Goal: Transaction & Acquisition: Purchase product/service

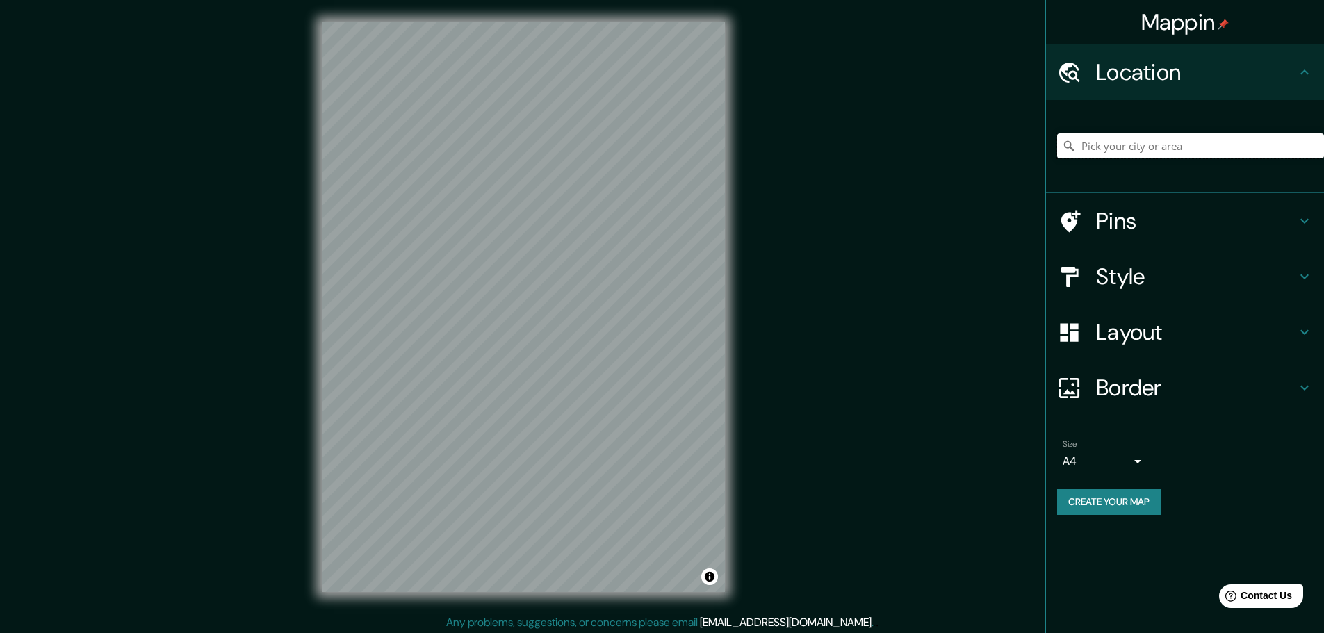
click at [1225, 138] on input "Pick your city or area" at bounding box center [1190, 145] width 267 height 25
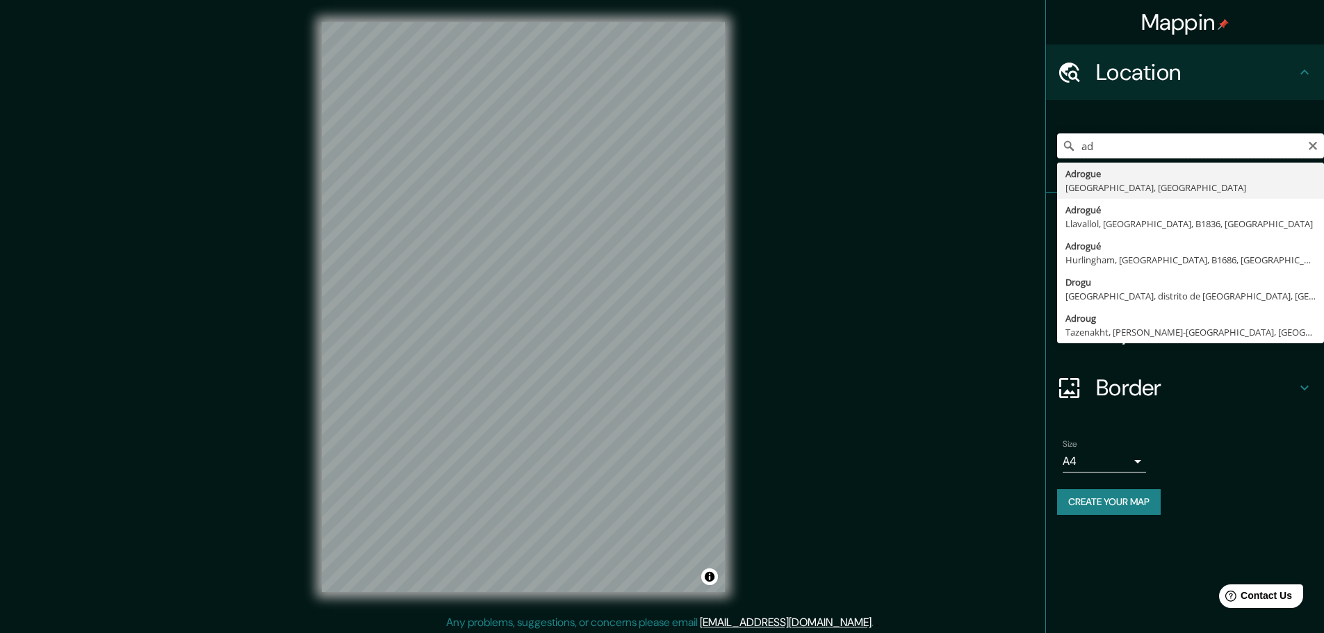
type input "a"
type input "[PERSON_NAME][STREET_ADDRESS]"
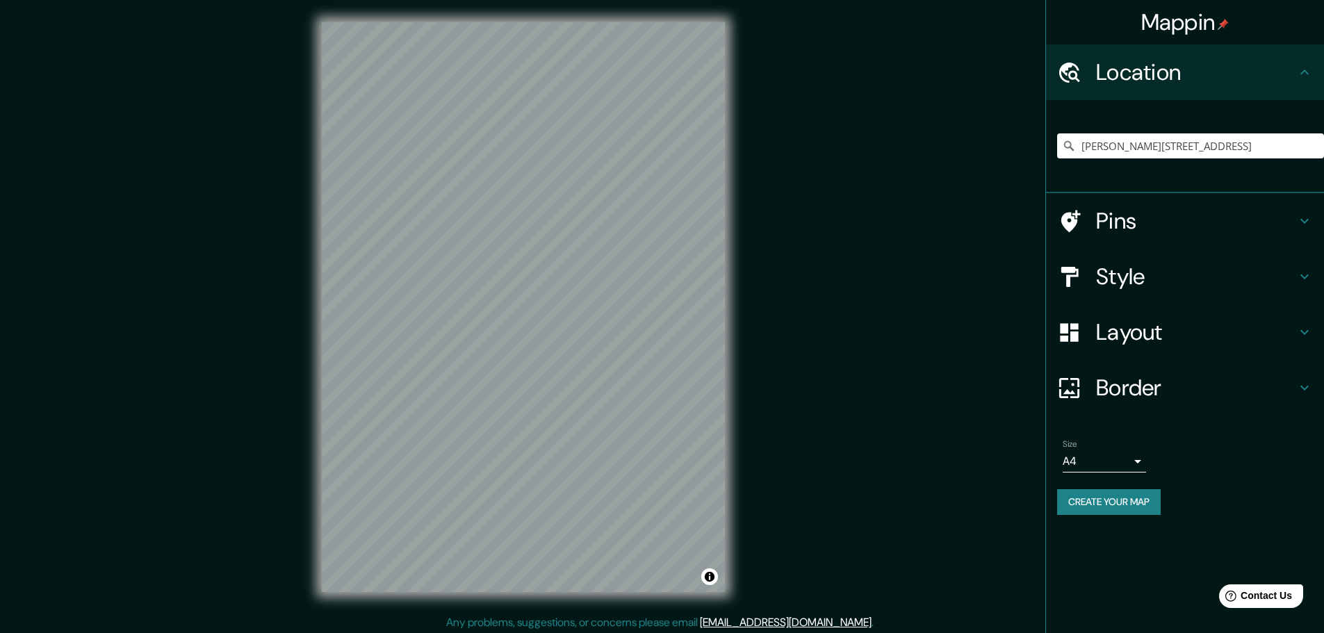
click at [1173, 215] on h4 "Pins" at bounding box center [1196, 221] width 200 height 28
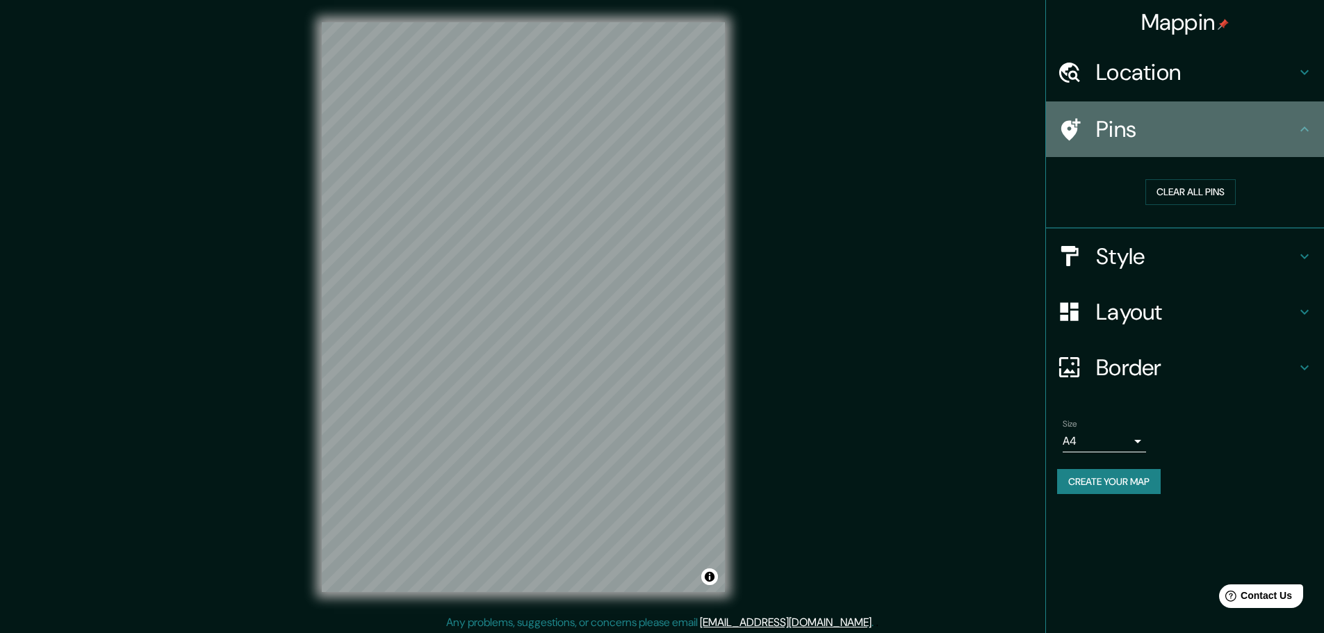
click at [1239, 117] on h4 "Pins" at bounding box center [1196, 129] width 200 height 28
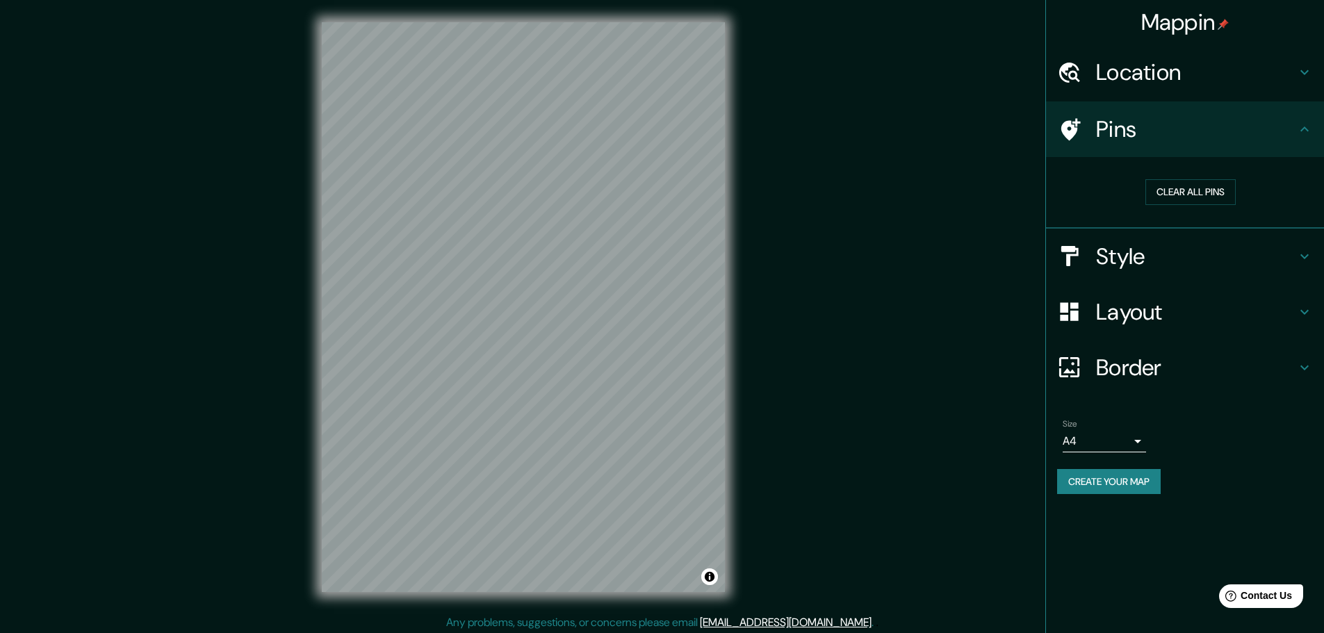
click at [1127, 251] on h4 "Style" at bounding box center [1196, 257] width 200 height 28
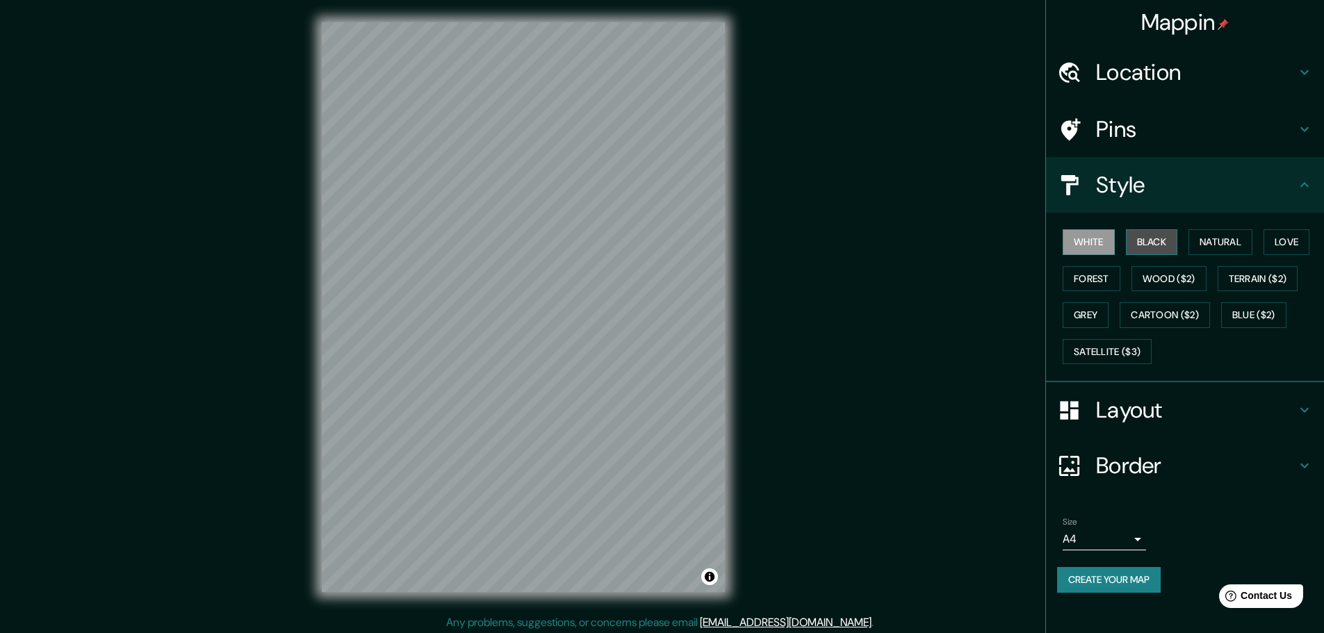
click at [1155, 237] on button "Black" at bounding box center [1152, 242] width 52 height 26
click at [1211, 239] on button "Natural" at bounding box center [1221, 242] width 64 height 26
click at [1158, 416] on h4 "Layout" at bounding box center [1196, 410] width 200 height 28
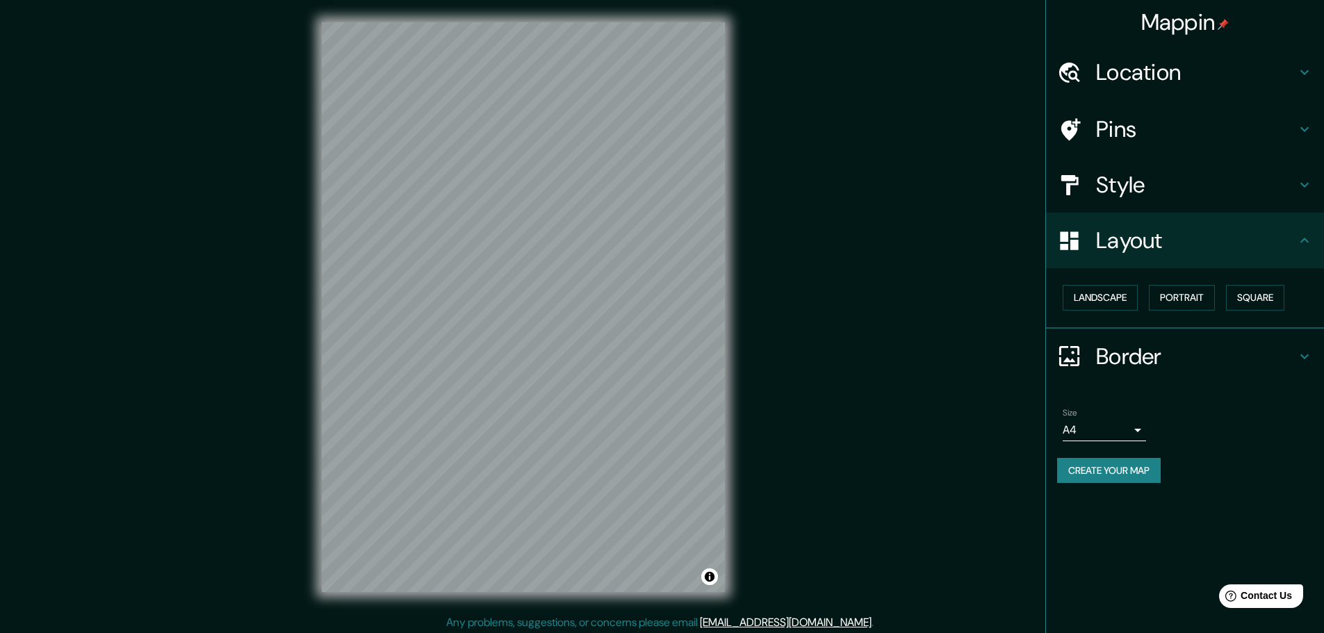
click at [1144, 358] on h4 "Border" at bounding box center [1196, 357] width 200 height 28
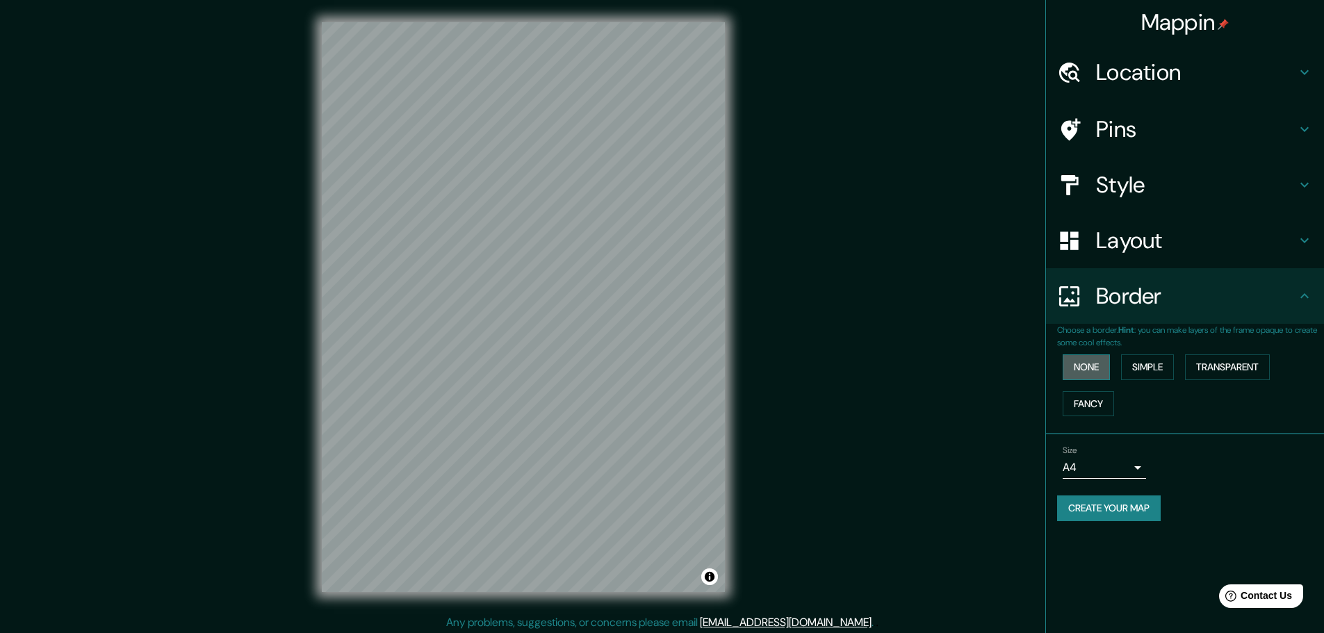
click at [1093, 369] on button "None" at bounding box center [1086, 368] width 47 height 26
click at [1148, 365] on button "Simple" at bounding box center [1147, 368] width 53 height 26
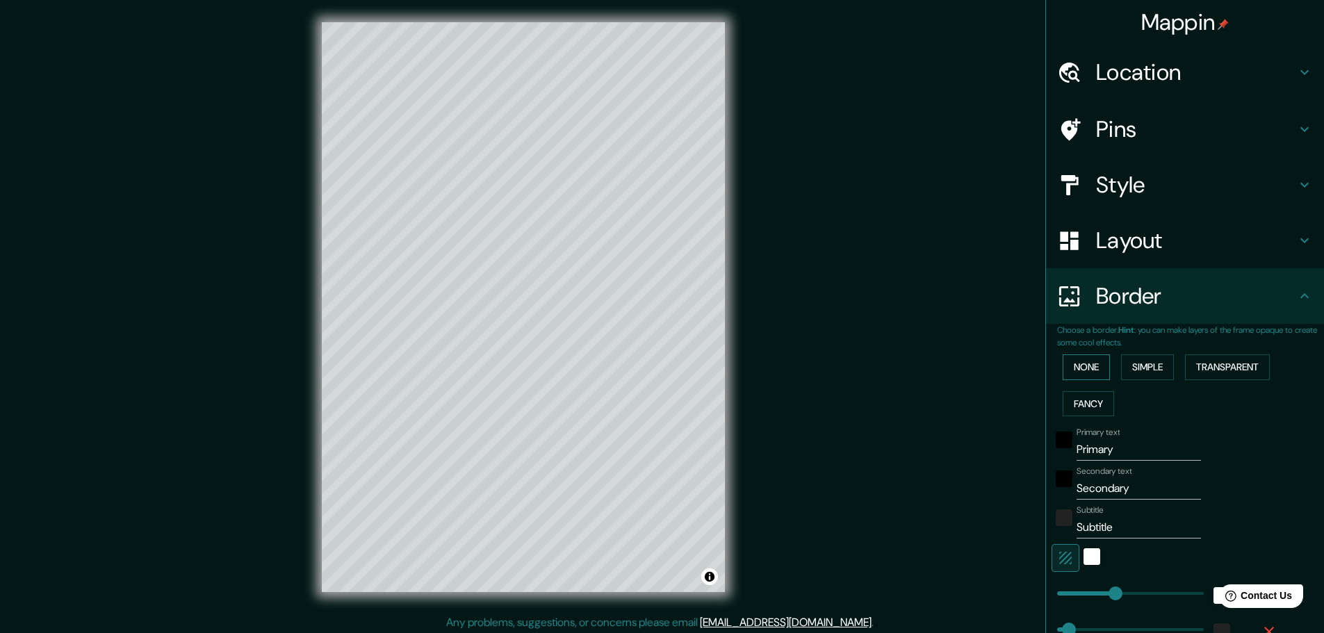
click at [1071, 371] on button "None" at bounding box center [1086, 368] width 47 height 26
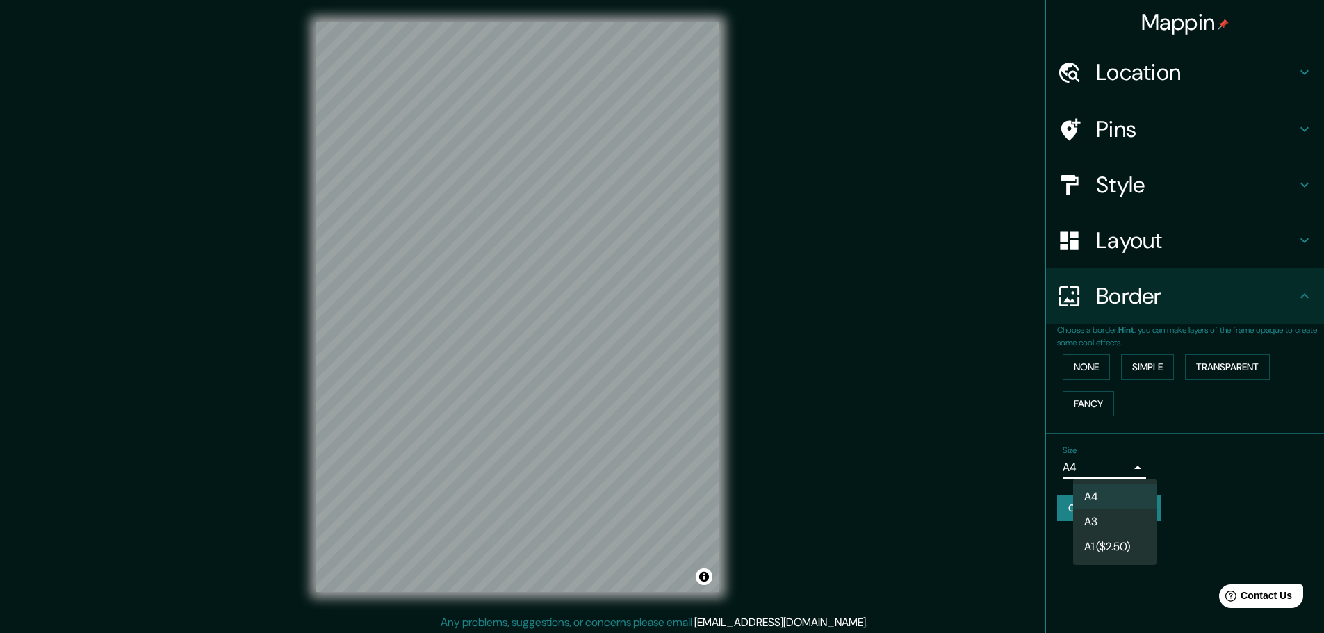
click at [1118, 465] on body "Mappin Location [PERSON_NAME][STREET_ADDRESS] Pins Style Layout Border Choose a…" at bounding box center [662, 316] width 1324 height 633
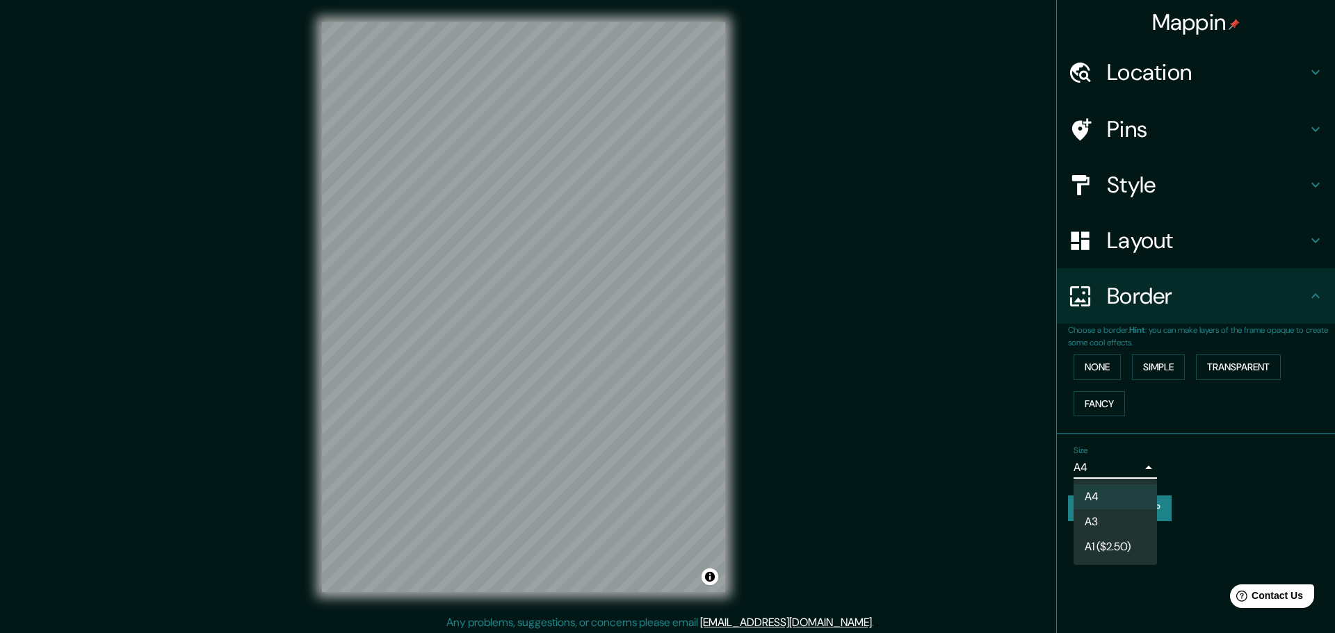
click at [1118, 523] on li "A3" at bounding box center [1114, 522] width 83 height 25
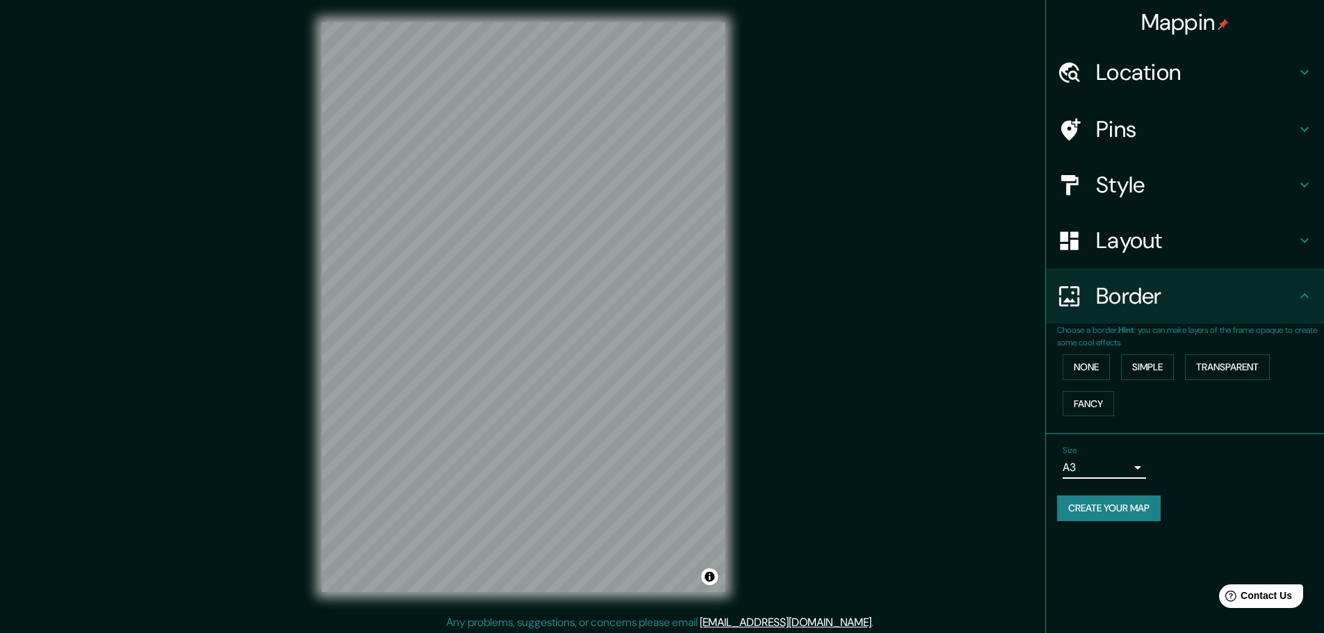
click at [1166, 195] on h4 "Style" at bounding box center [1196, 185] width 200 height 28
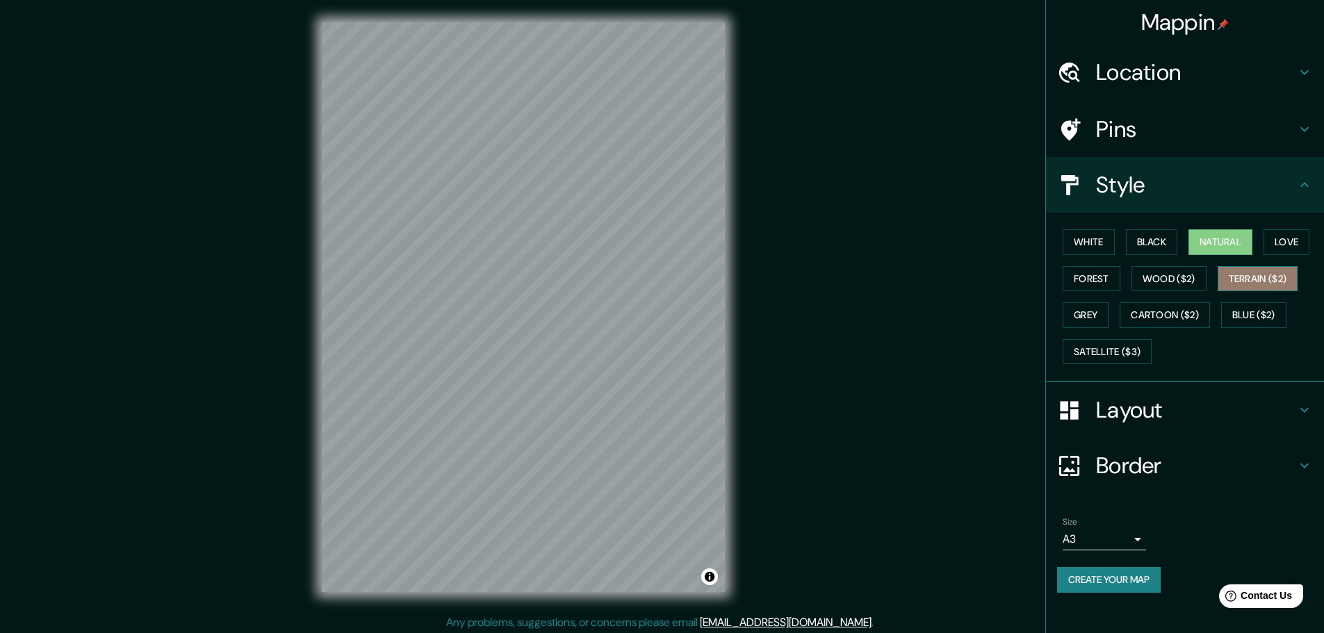
click at [1246, 279] on button "Terrain ($2)" at bounding box center [1258, 279] width 81 height 26
click at [1299, 241] on button "Love" at bounding box center [1287, 242] width 46 height 26
click at [1098, 314] on button "Grey" at bounding box center [1086, 315] width 46 height 26
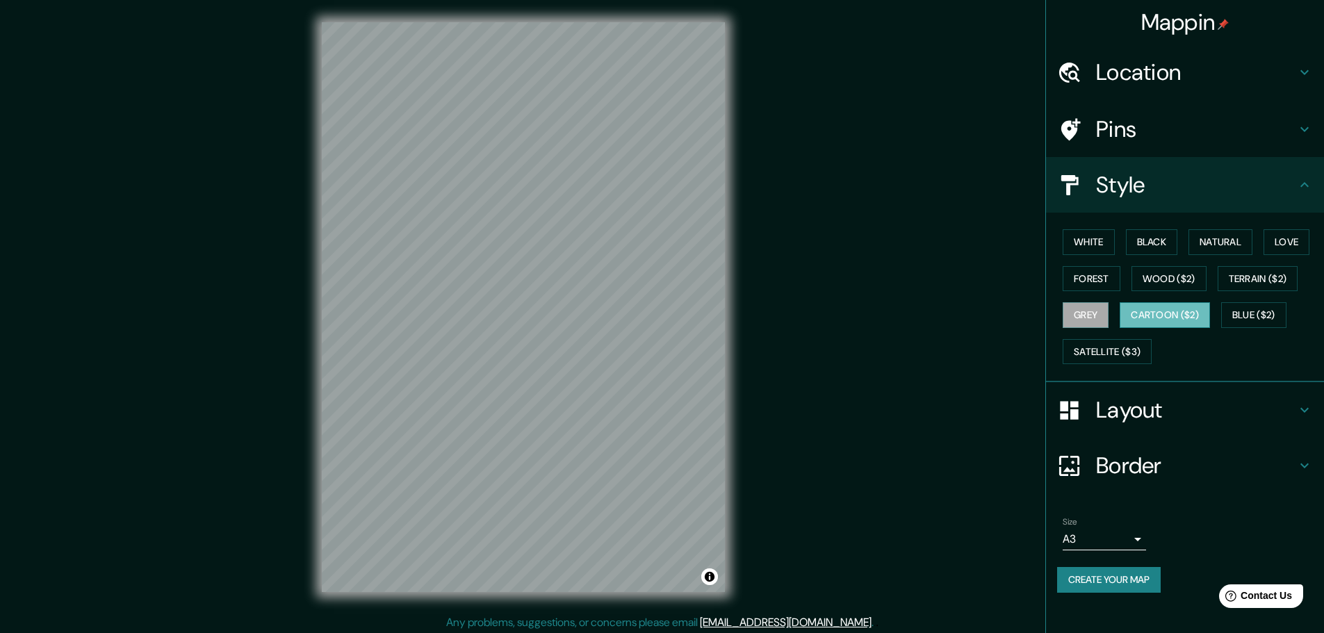
click at [1169, 314] on button "Cartoon ($2)" at bounding box center [1165, 315] width 90 height 26
click at [1256, 308] on button "Blue ($2)" at bounding box center [1253, 315] width 65 height 26
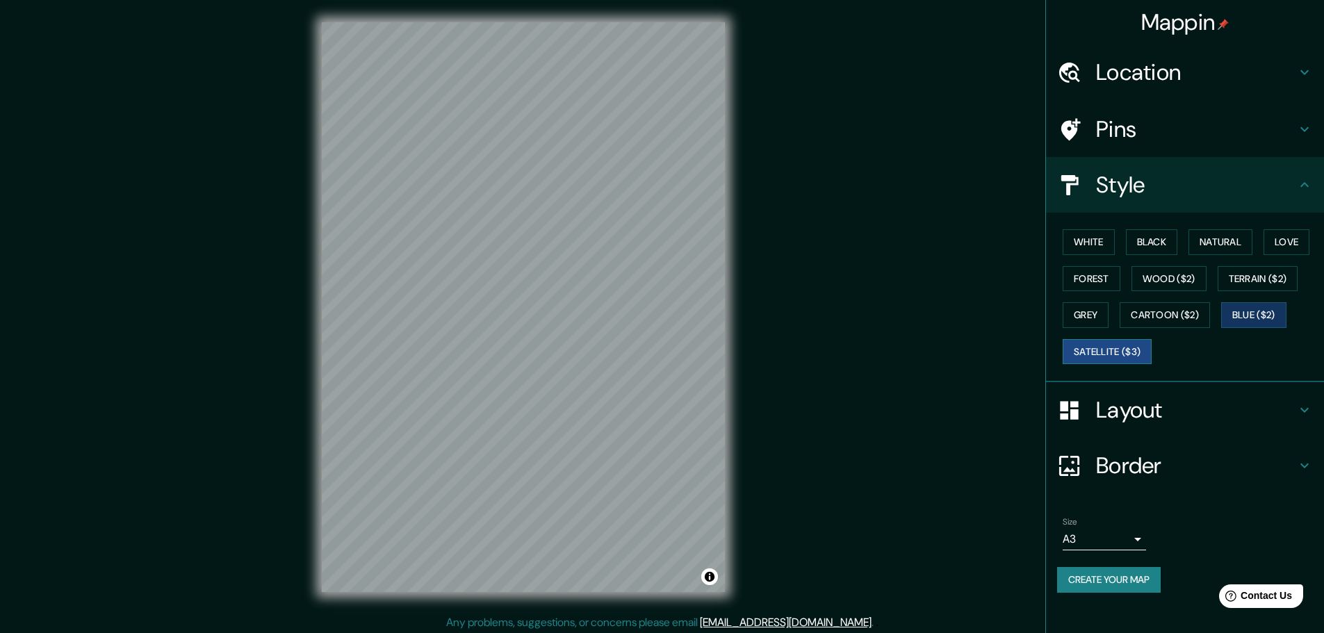
click at [1131, 345] on button "Satellite ($3)" at bounding box center [1107, 352] width 89 height 26
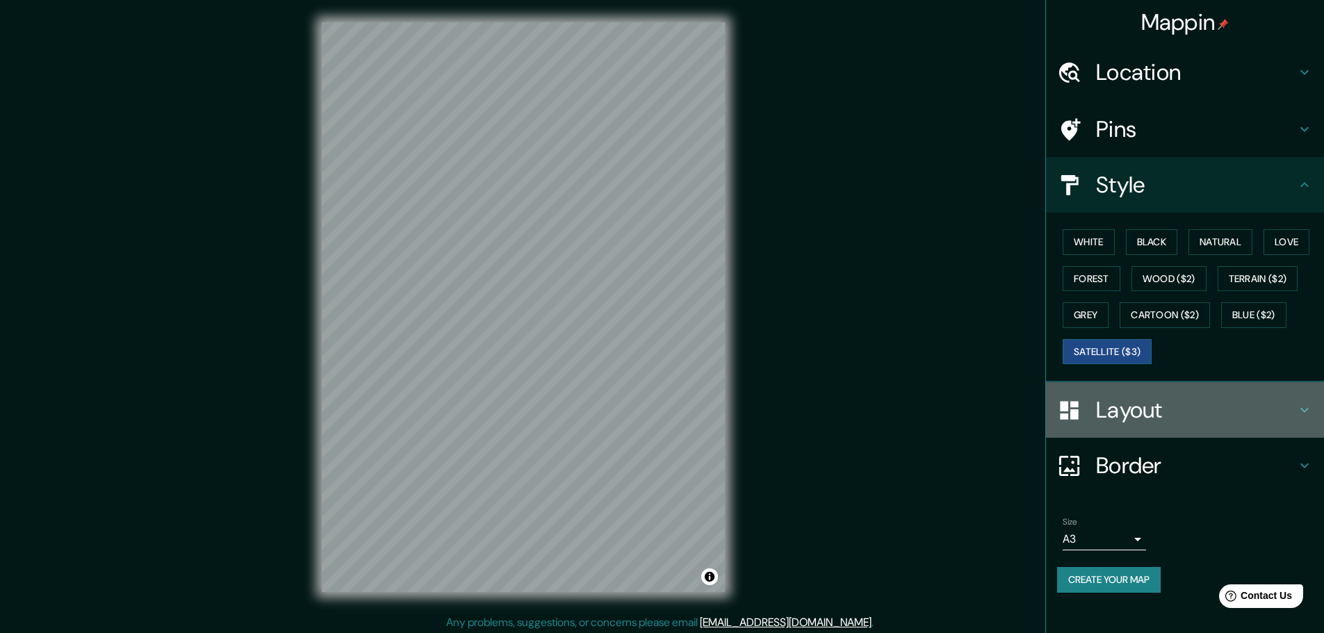
click at [1196, 403] on h4 "Layout" at bounding box center [1196, 410] width 200 height 28
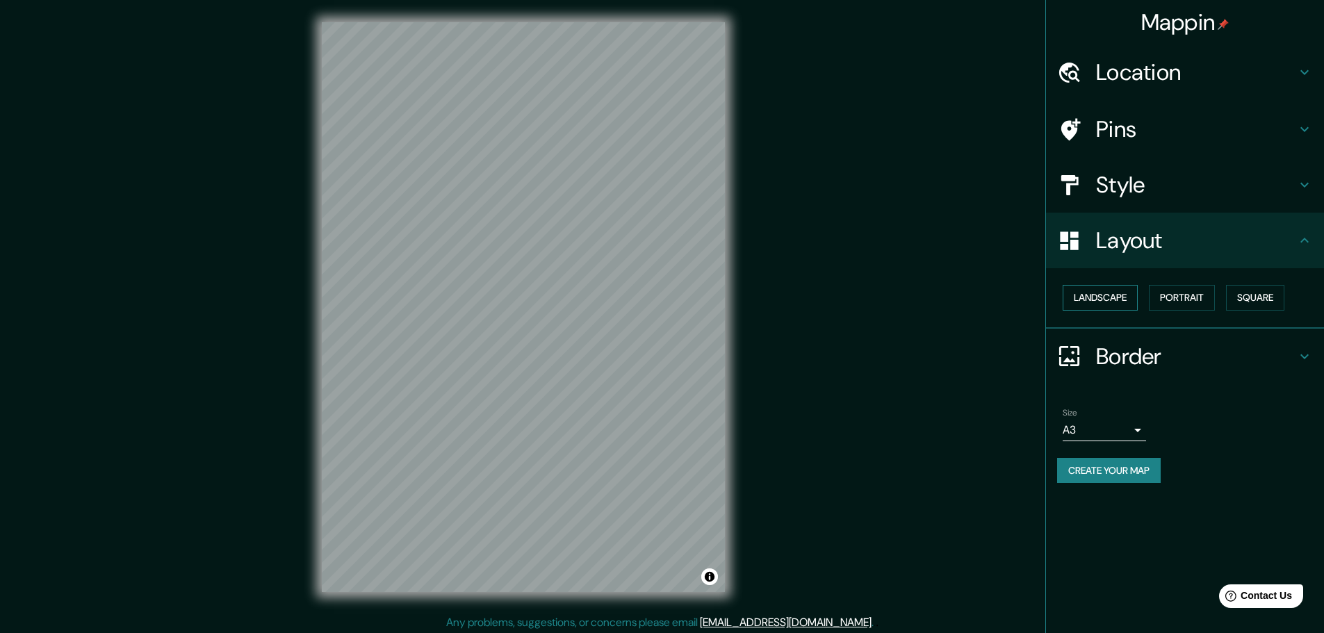
click at [1112, 300] on button "Landscape" at bounding box center [1100, 298] width 75 height 26
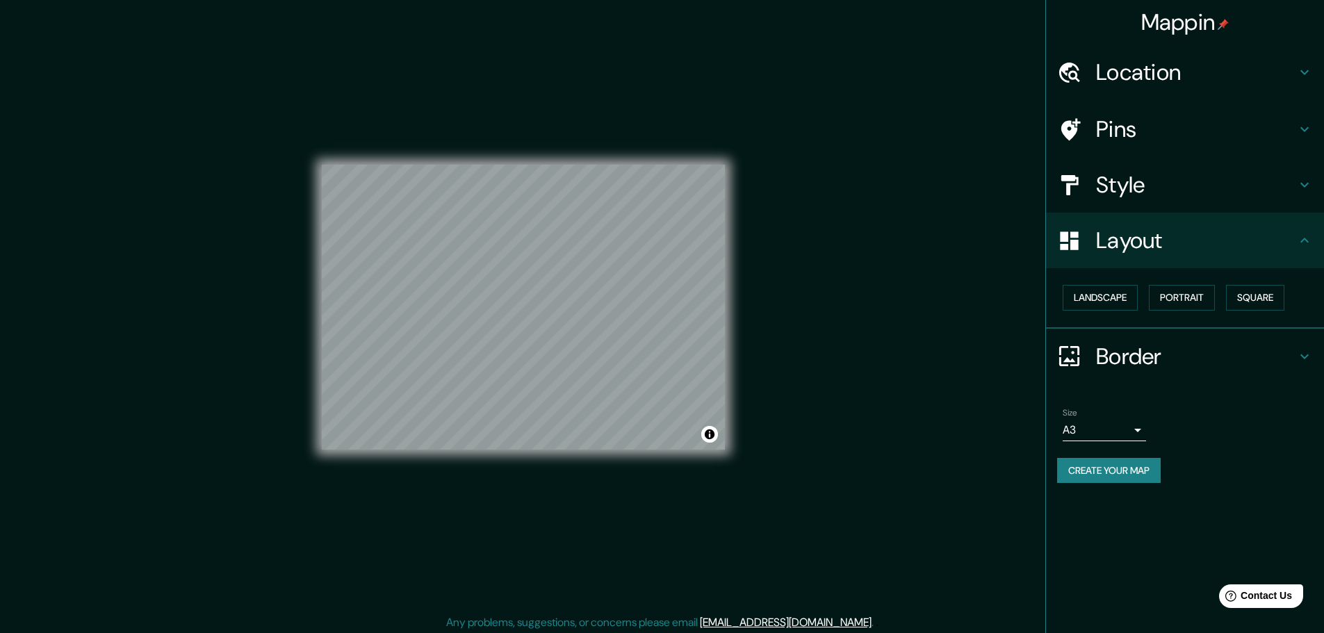
click at [1109, 178] on h4 "Style" at bounding box center [1196, 185] width 200 height 28
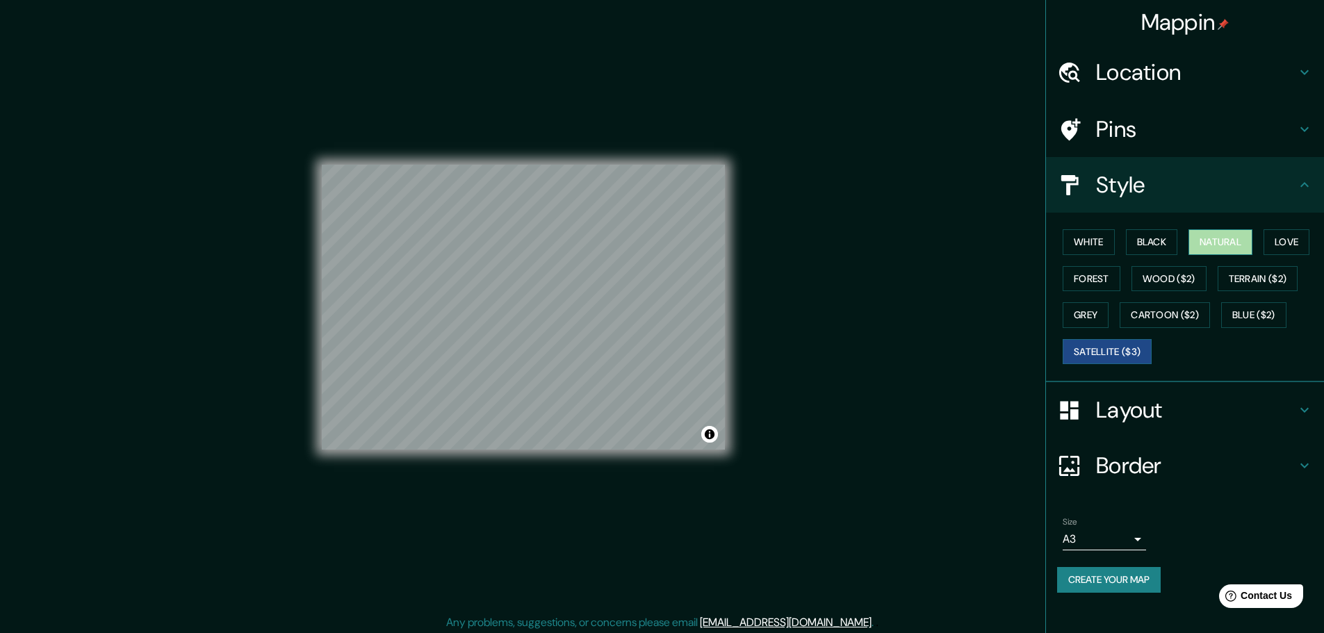
click at [1205, 237] on button "Natural" at bounding box center [1221, 242] width 64 height 26
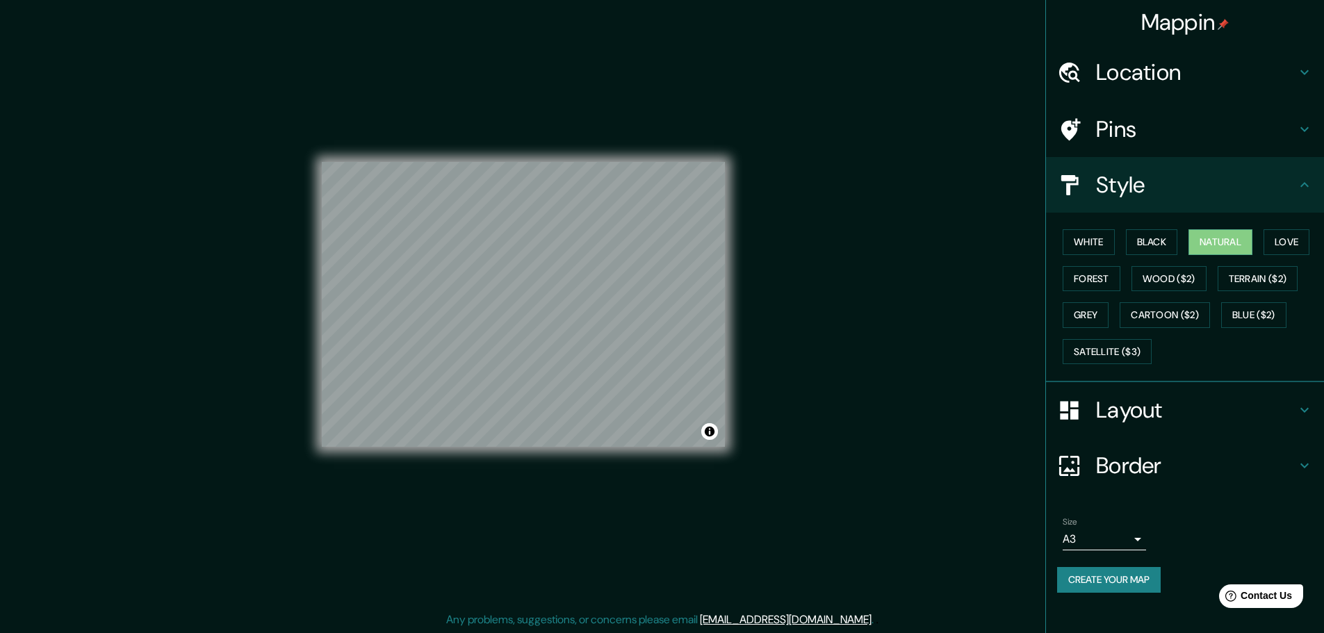
scroll to position [3, 0]
